Goal: Task Accomplishment & Management: Use online tool/utility

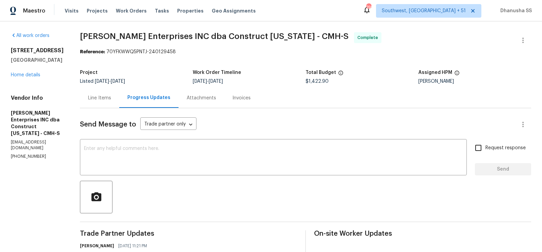
scroll to position [1335, 0]
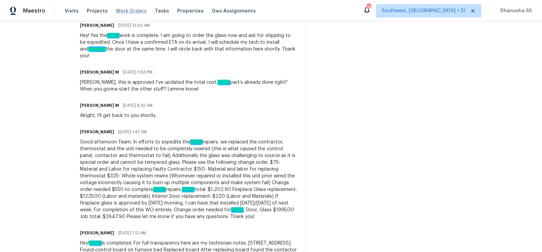
click at [124, 9] on span "Work Orders" at bounding box center [131, 10] width 31 height 7
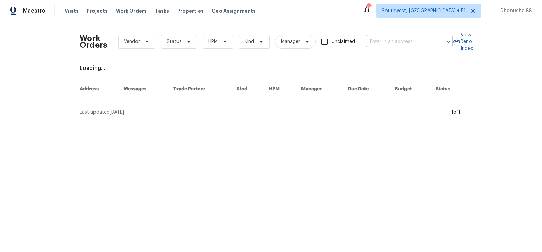
click at [374, 44] on input "text" at bounding box center [400, 42] width 68 height 11
paste input "[STREET_ADDRESS][PERSON_NAME]"
type input "[STREET_ADDRESS][PERSON_NAME]"
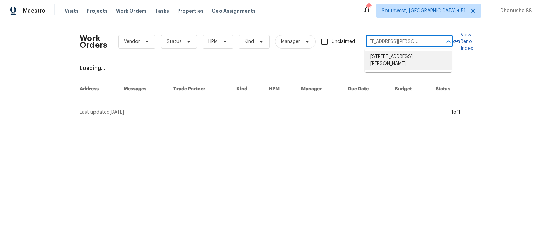
click at [410, 57] on li "[STREET_ADDRESS][PERSON_NAME]" at bounding box center [408, 60] width 87 height 18
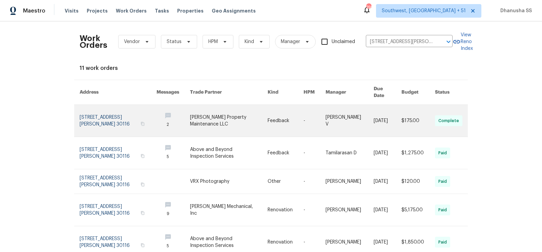
click at [314, 119] on link at bounding box center [315, 121] width 22 height 32
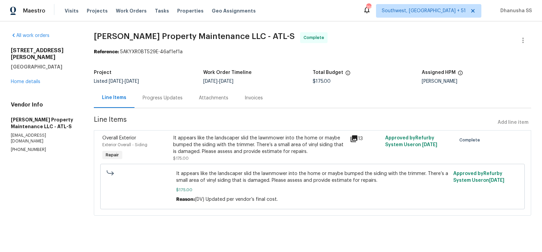
click at [34, 77] on div "[STREET_ADDRESS][PERSON_NAME] Home details" at bounding box center [44, 66] width 67 height 38
click at [34, 79] on link "Home details" at bounding box center [25, 81] width 29 height 5
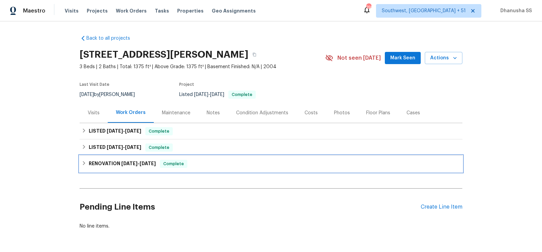
click at [215, 168] on div "RENOVATION [DATE] - [DATE] Complete" at bounding box center [271, 163] width 383 height 16
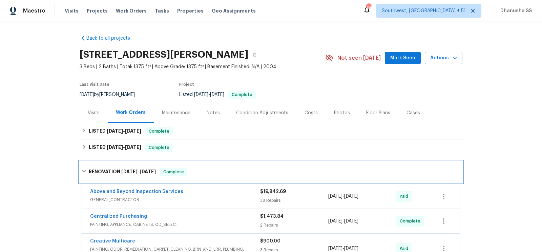
scroll to position [112, 0]
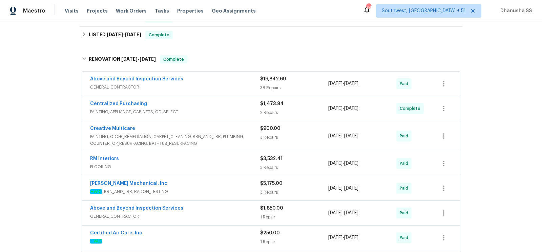
click at [233, 85] on span "GENERAL_CONTRACTOR" at bounding box center [175, 87] width 170 height 7
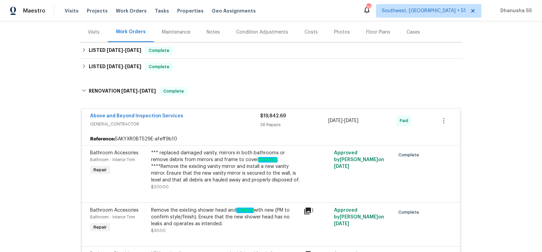
scroll to position [65, 0]
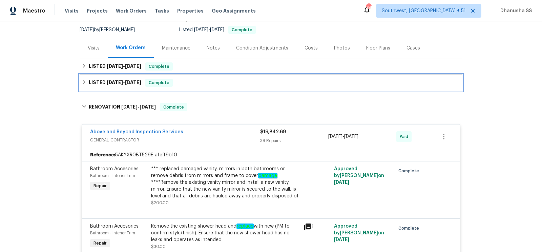
click at [204, 85] on div "LISTED [DATE] - [DATE] Complete" at bounding box center [271, 83] width 379 height 8
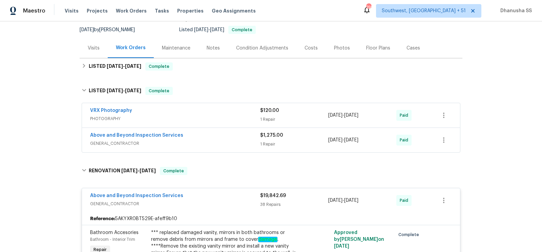
click at [226, 140] on span "GENERAL_CONTRACTOR" at bounding box center [175, 143] width 170 height 7
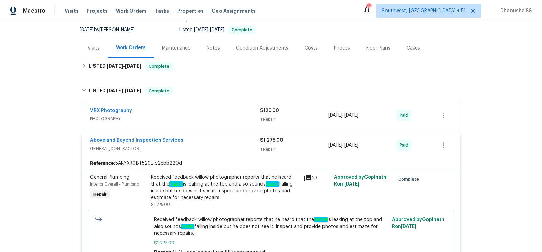
click at [222, 115] on span "PHOTOGRAPHY" at bounding box center [175, 118] width 170 height 7
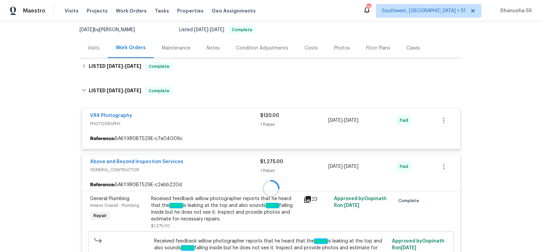
click at [211, 92] on div at bounding box center [271, 188] width 383 height 216
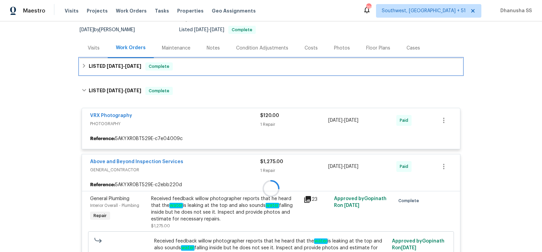
click at [206, 61] on div "LISTED [DATE] - [DATE] Complete" at bounding box center [271, 66] width 383 height 16
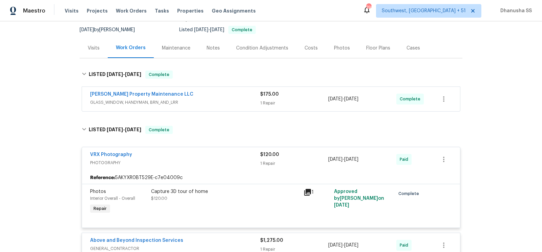
click at [228, 101] on span "GLASS_WINDOW, HANDYMAN, BRN_AND_LRR" at bounding box center [175, 102] width 170 height 7
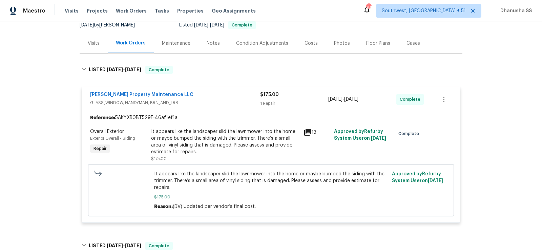
scroll to position [0, 0]
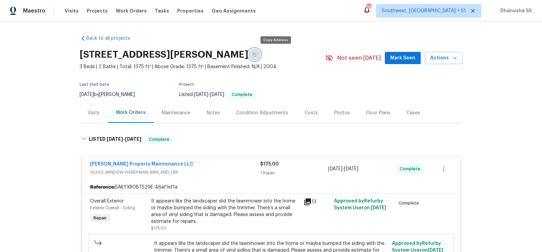
click at [256, 53] on icon "button" at bounding box center [254, 55] width 4 height 4
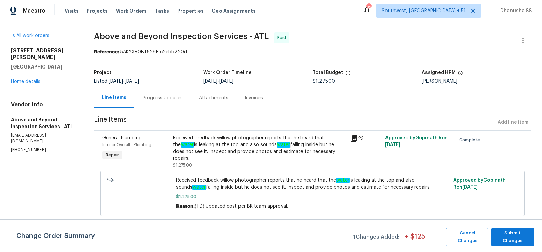
click at [165, 96] on div "Progress Updates" at bounding box center [163, 98] width 40 height 7
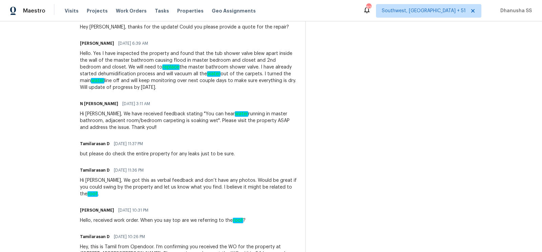
scroll to position [473, 0]
